Goal: Book appointment/travel/reservation

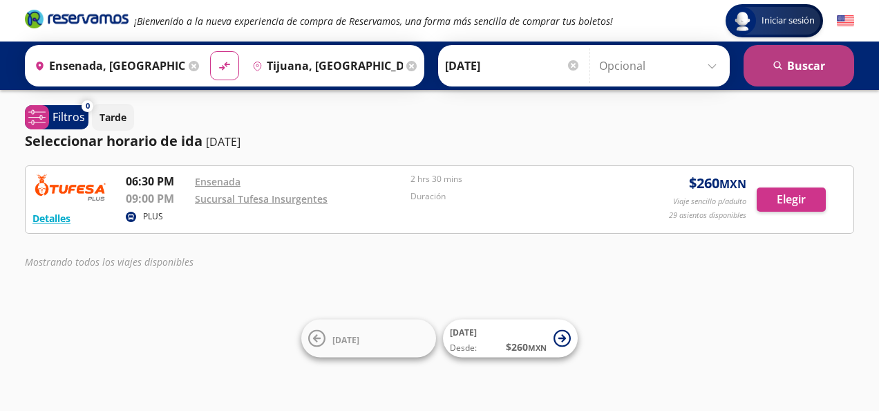
click at [807, 77] on button "search [GEOGRAPHIC_DATA]" at bounding box center [799, 65] width 111 height 41
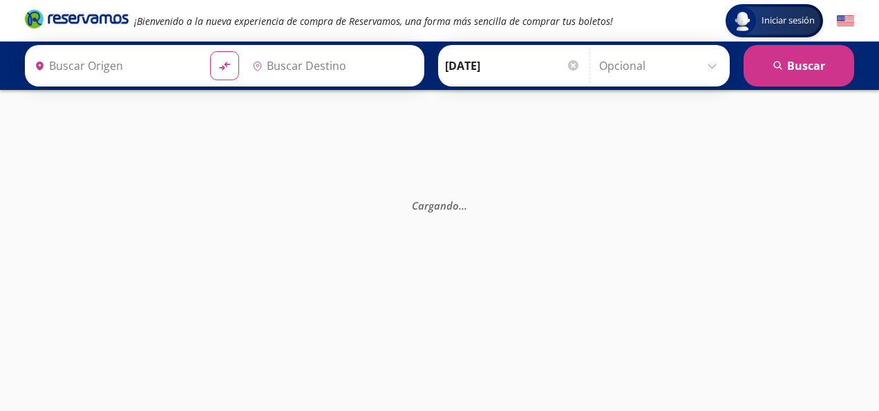
type input "Tijuana, [GEOGRAPHIC_DATA][US_STATE]"
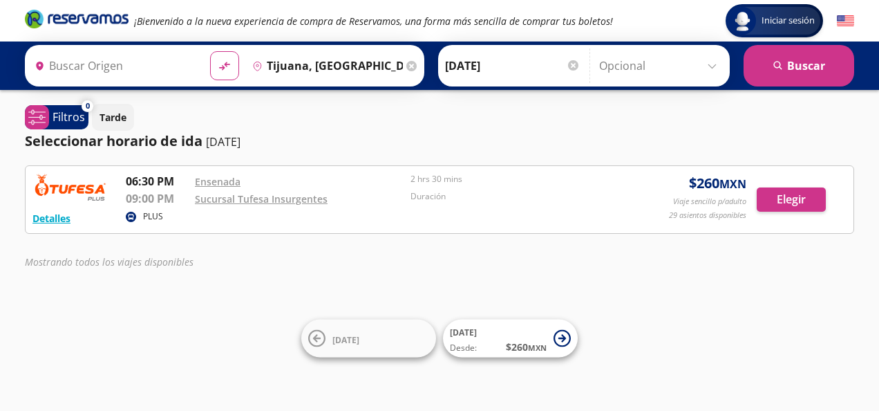
type input "Ensenada, [GEOGRAPHIC_DATA][US_STATE]"
drag, startPoint x: 238, startPoint y: 129, endPoint x: 141, endPoint y: 310, distance: 205.3
click at [141, 310] on div "Iniciar sesión Iniciar sesión ¡Bienvenido a la nueva experiencia de compra de R…" at bounding box center [439, 205] width 879 height 411
click at [43, 213] on button "Detalles" at bounding box center [51, 218] width 38 height 15
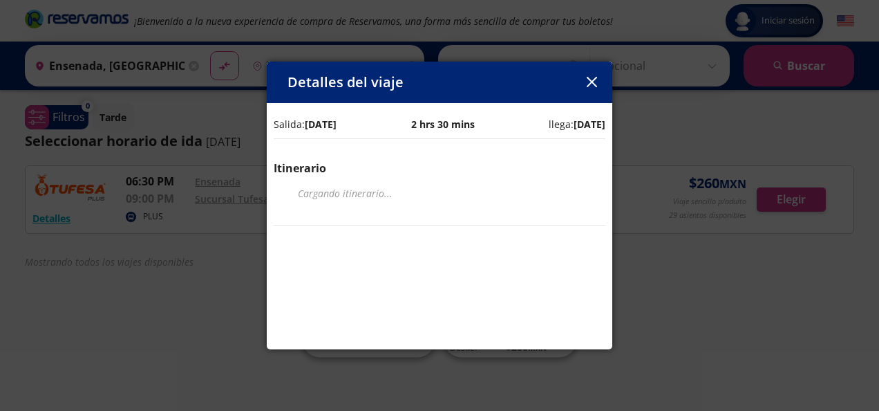
click at [46, 217] on div "Detalles del viaje Salida: [DATE] 2 hrs 30 mins llega: [DATE] Itinerario Cargan…" at bounding box center [439, 205] width 879 height 411
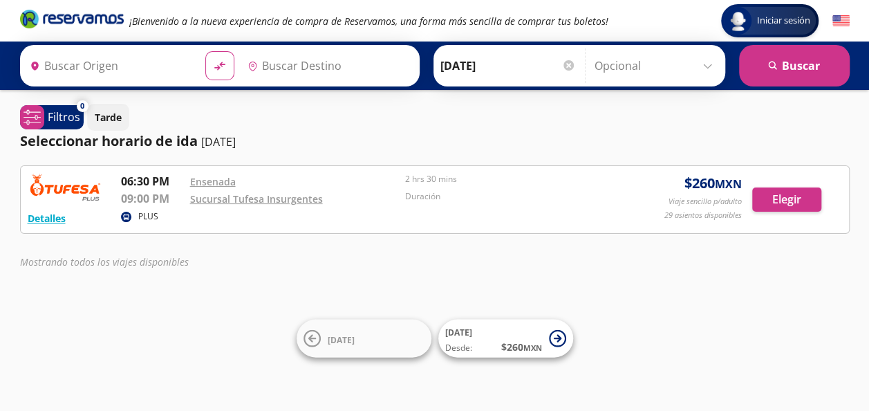
type input "Tijuana, [GEOGRAPHIC_DATA][US_STATE]"
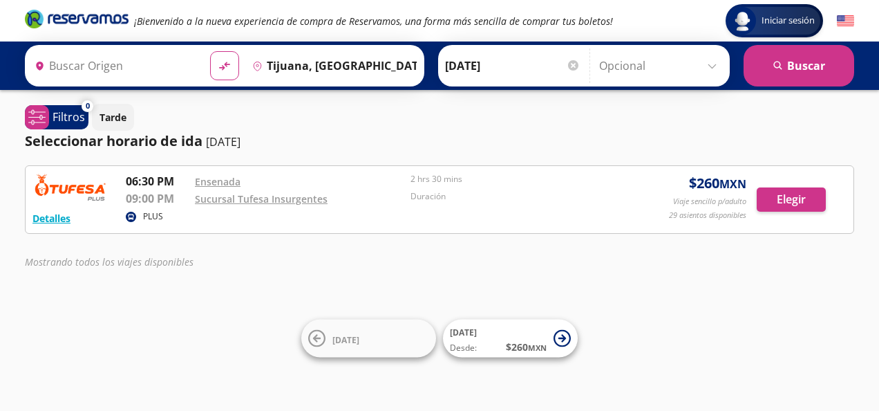
type input "Ensenada, [GEOGRAPHIC_DATA][US_STATE]"
click at [51, 214] on button "Detalles" at bounding box center [51, 218] width 38 height 15
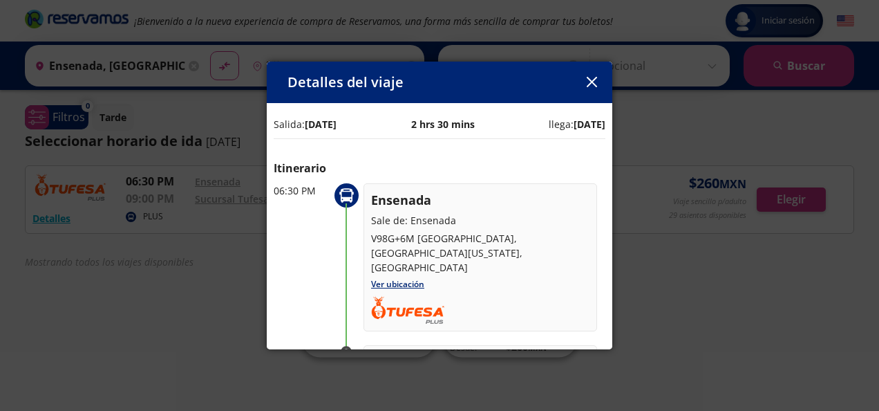
click at [594, 73] on button "button" at bounding box center [591, 82] width 21 height 21
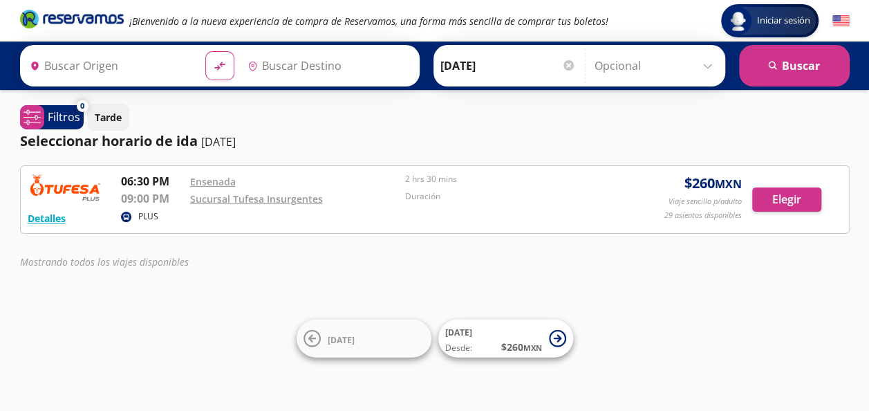
type input "Tijuana, [GEOGRAPHIC_DATA][US_STATE]"
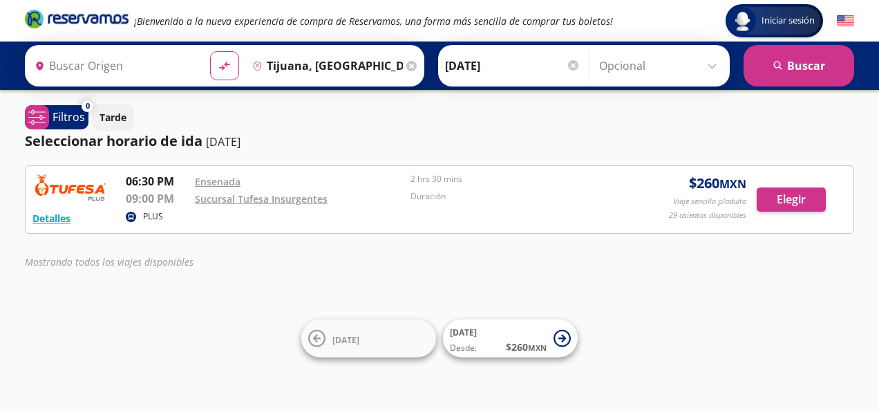
type input "Ensenada, [GEOGRAPHIC_DATA][US_STATE]"
click at [691, 265] on div "Mostrando todos los viajes disponibles" at bounding box center [439, 261] width 829 height 15
